Goal: Task Accomplishment & Management: Manage account settings

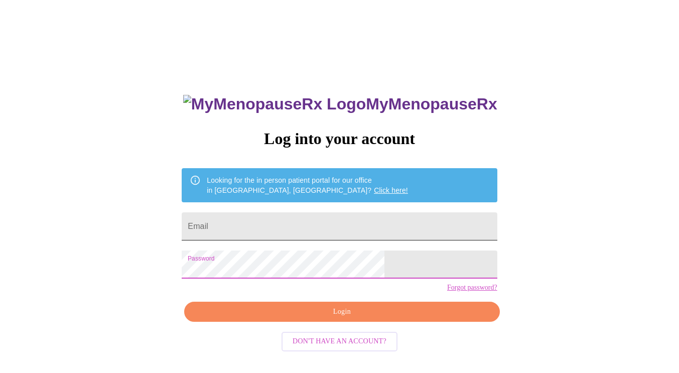
click at [303, 227] on input "Email" at bounding box center [339, 226] width 315 height 28
click at [303, 219] on input "Email" at bounding box center [339, 226] width 315 height 28
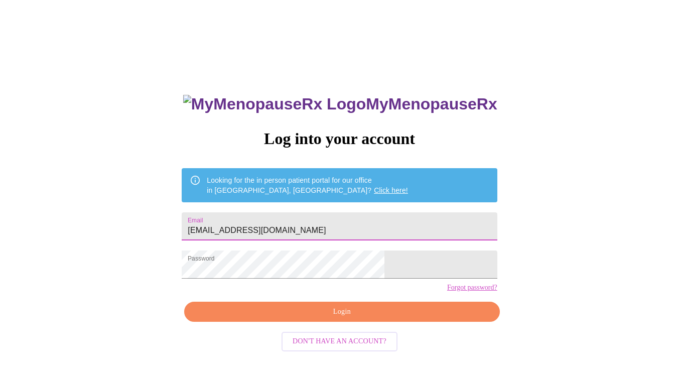
type input "[EMAIL_ADDRESS][DOMAIN_NAME]"
click at [414, 321] on button "Login" at bounding box center [341, 311] width 315 height 21
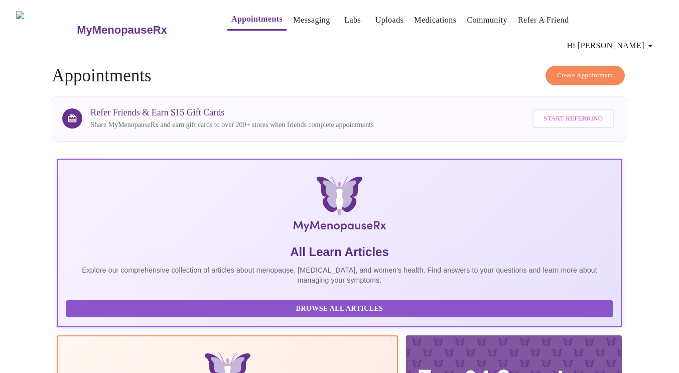
scroll to position [0, 72]
click at [651, 40] on icon "button" at bounding box center [650, 46] width 12 height 12
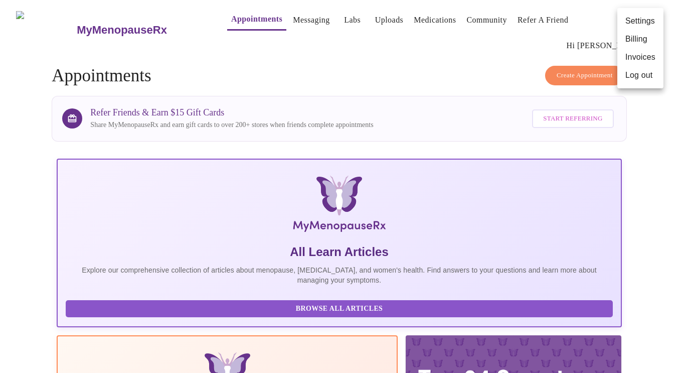
click at [452, 75] on div at bounding box center [343, 186] width 686 height 373
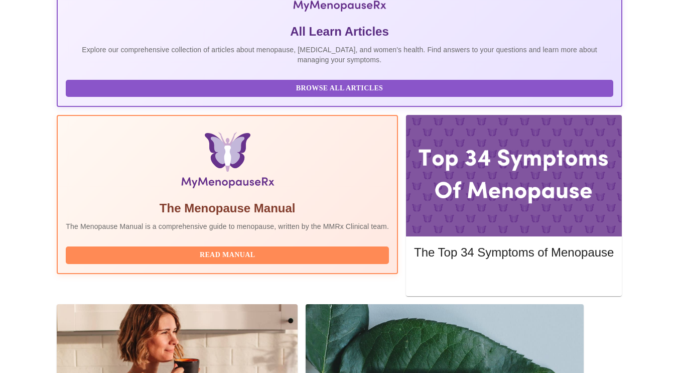
scroll to position [221, 0]
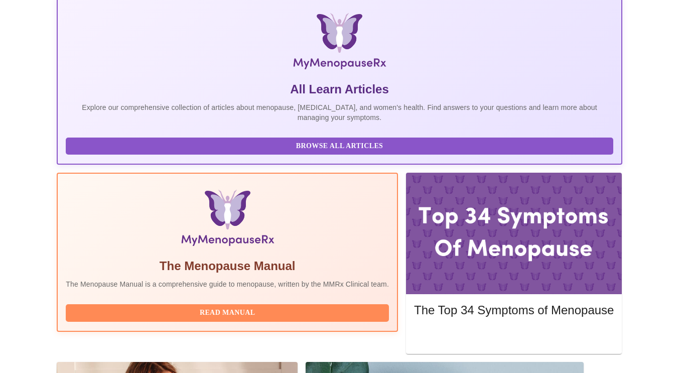
scroll to position [0, 0]
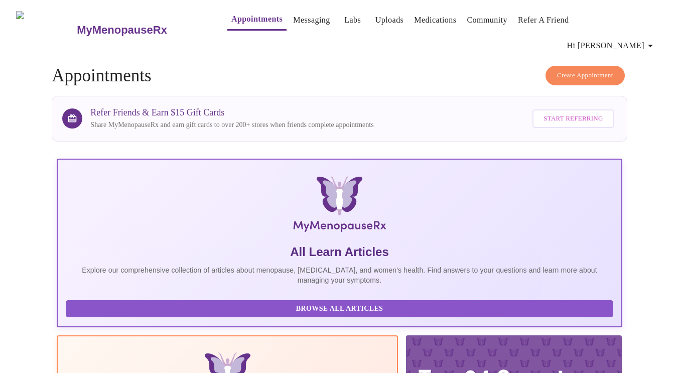
click at [640, 39] on span "Hi [PERSON_NAME]" at bounding box center [611, 46] width 89 height 14
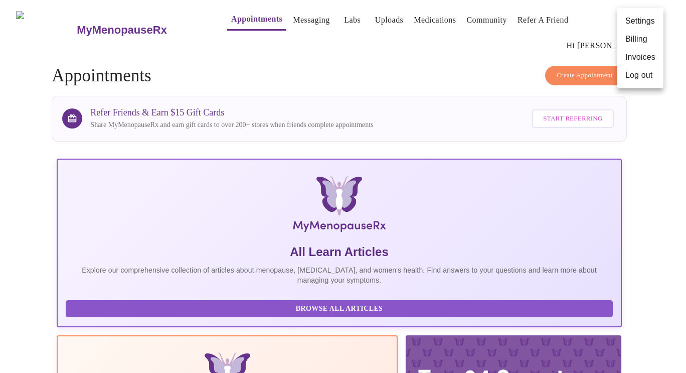
click at [649, 77] on li "Log out" at bounding box center [640, 75] width 46 height 18
